Goal: Information Seeking & Learning: Learn about a topic

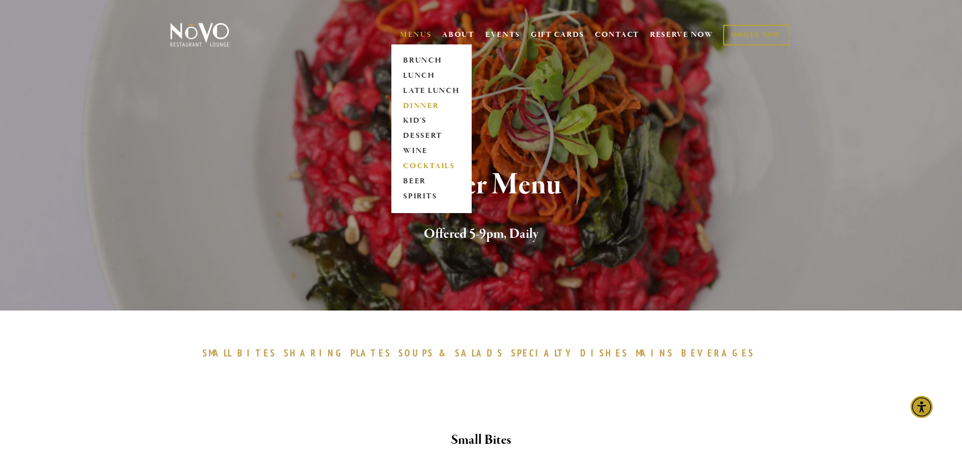
click at [418, 166] on link "COCKTAILS" at bounding box center [431, 166] width 63 height 15
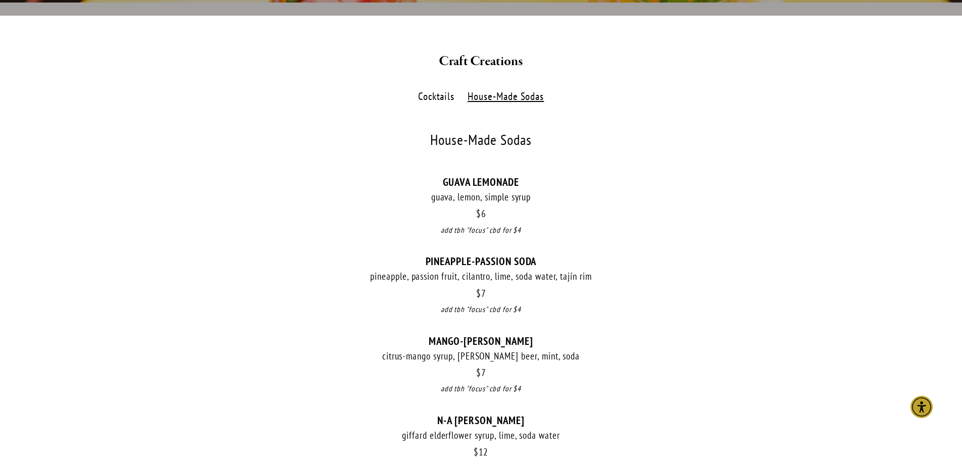
scroll to position [202, 0]
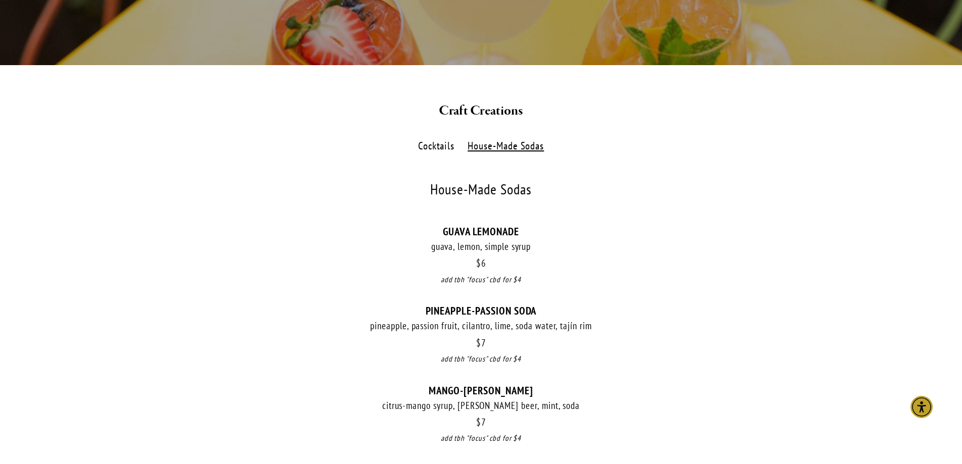
click at [435, 139] on label "Cocktails" at bounding box center [436, 146] width 47 height 15
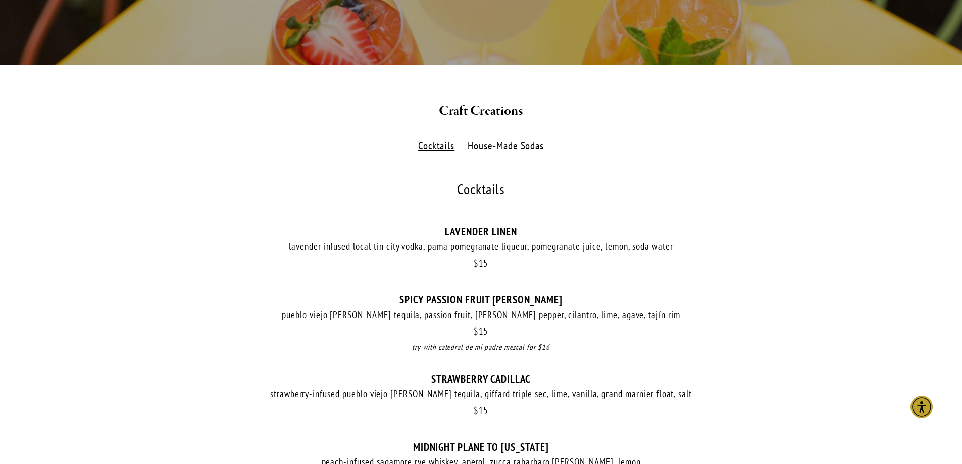
click at [495, 141] on label "House-Made Sodas" at bounding box center [506, 146] width 87 height 15
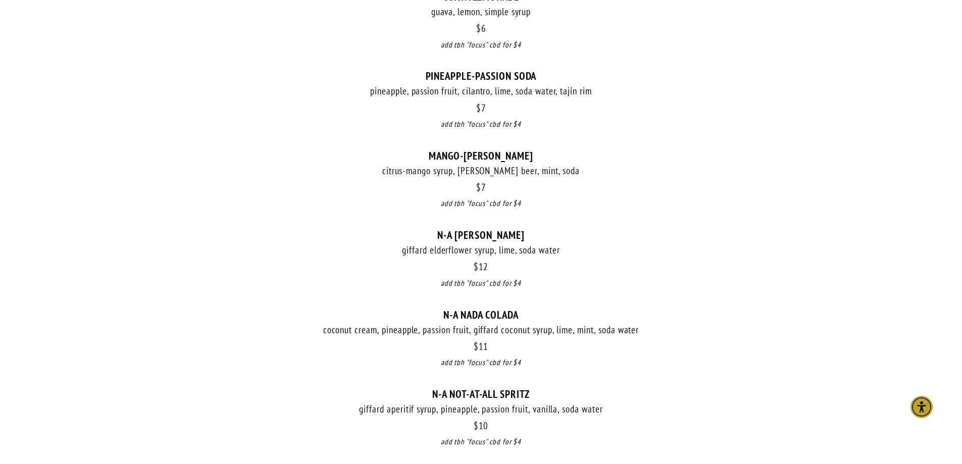
scroll to position [455, 0]
